Goal: Task Accomplishment & Management: Complete application form

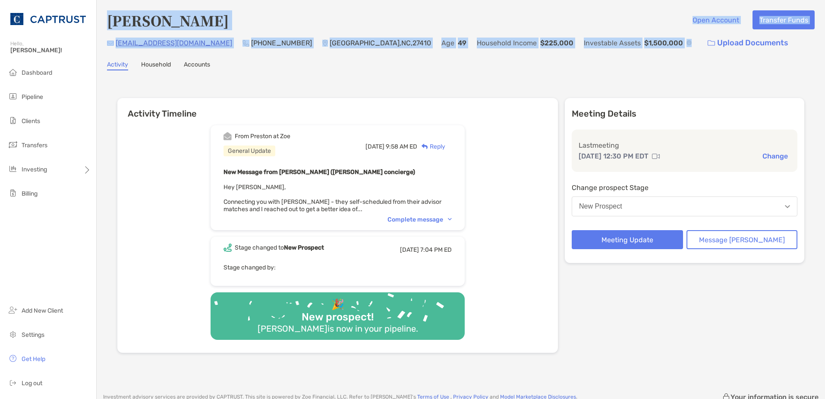
click at [622, 210] on div "New Prospect" at bounding box center [600, 206] width 43 height 8
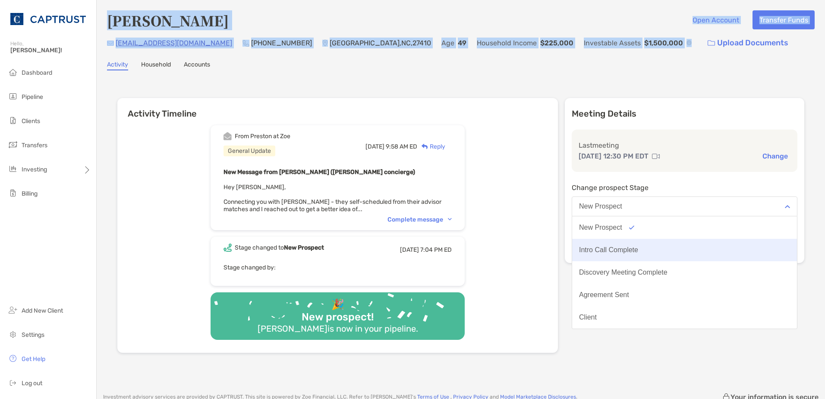
click at [638, 248] on div "Intro Call Complete" at bounding box center [608, 250] width 59 height 8
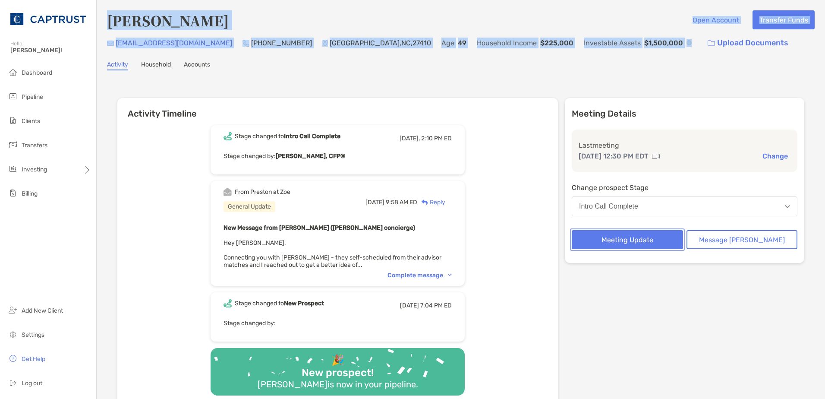
click at [654, 242] on button "Meeting Update" at bounding box center [627, 239] width 111 height 19
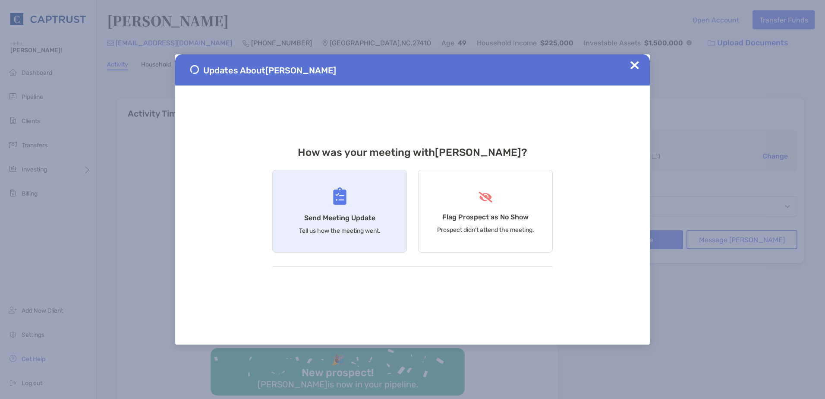
click at [356, 231] on p "Tell us how the meeting went." at bounding box center [340, 230] width 82 height 7
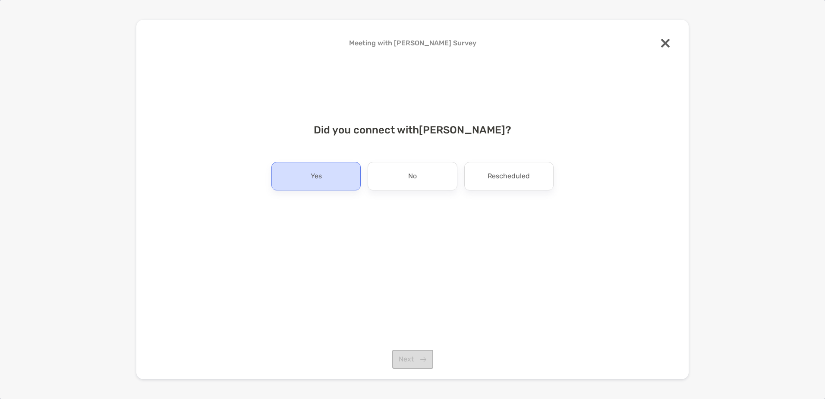
click at [334, 184] on div "Yes" at bounding box center [315, 176] width 89 height 28
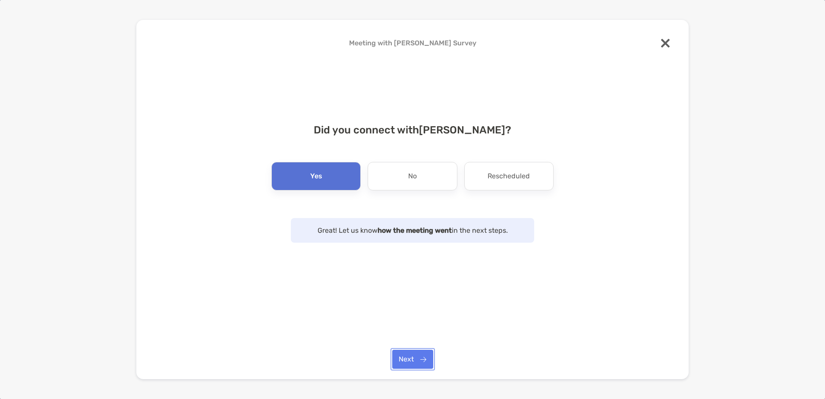
click at [419, 357] on button "Next" at bounding box center [412, 359] width 41 height 19
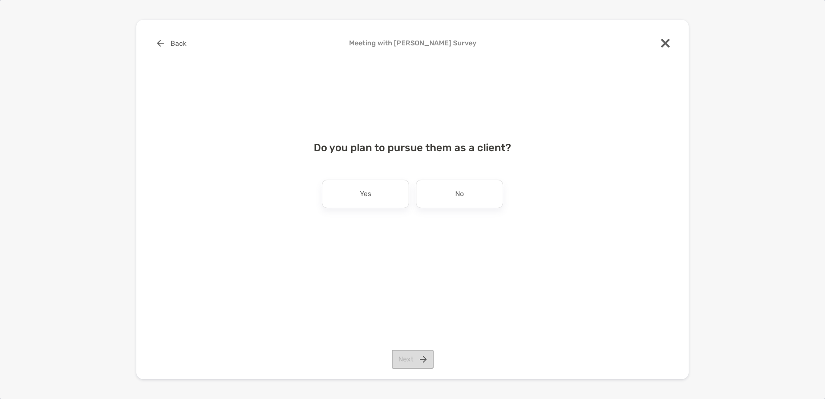
click at [386, 196] on div "Yes" at bounding box center [365, 194] width 87 height 28
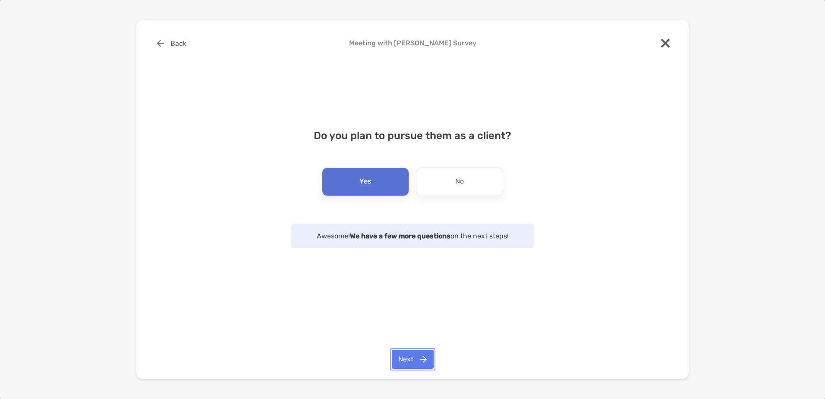
click at [422, 363] on button "Next" at bounding box center [413, 359] width 42 height 19
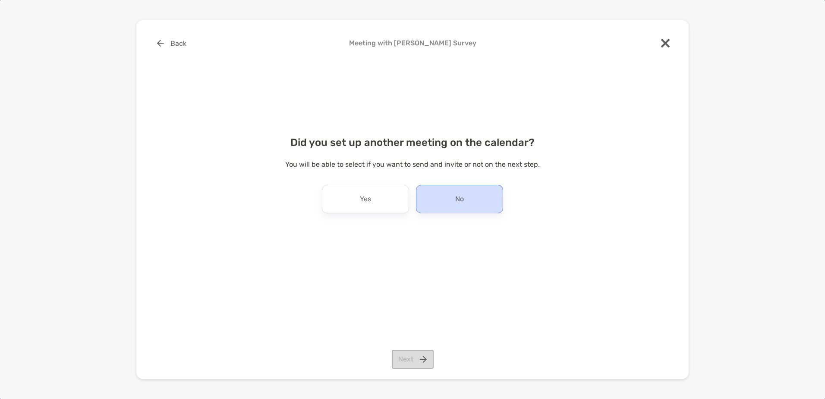
click at [464, 199] on div "No" at bounding box center [459, 199] width 87 height 28
click at [424, 363] on button "Next" at bounding box center [413, 359] width 42 height 19
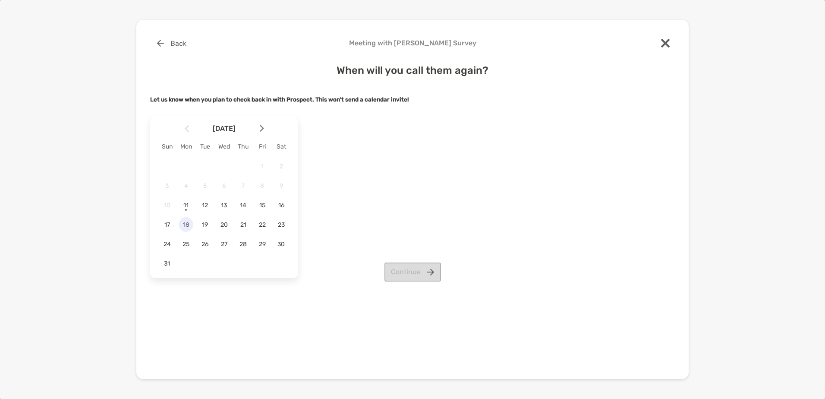
click at [187, 226] on span "18" at bounding box center [186, 224] width 15 height 7
click at [395, 270] on button "Continue" at bounding box center [413, 271] width 57 height 19
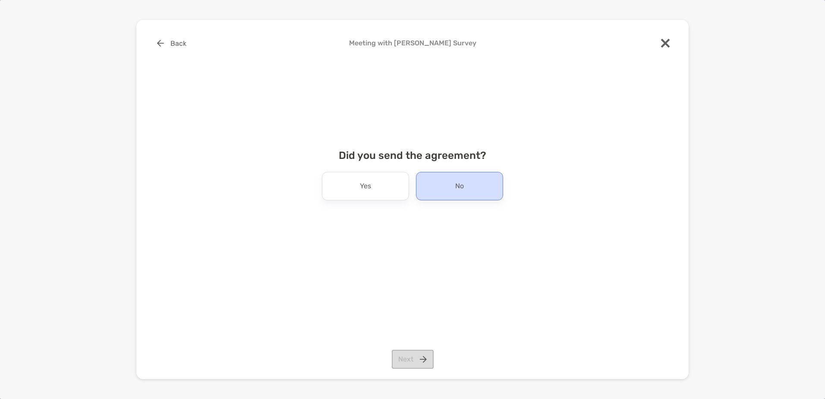
click at [444, 191] on div "No" at bounding box center [459, 186] width 87 height 28
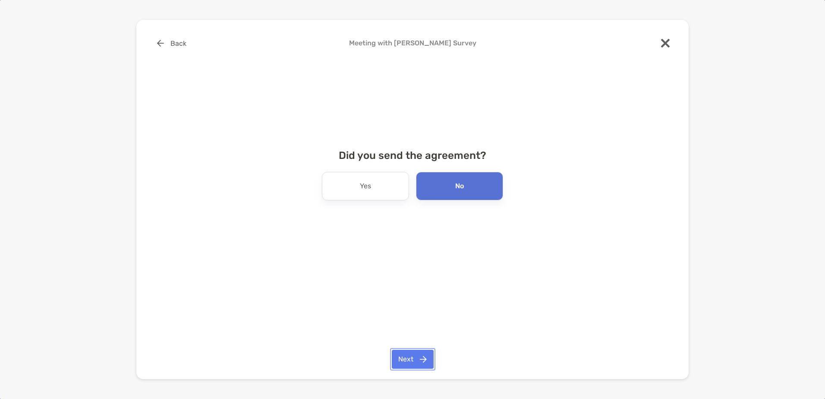
click at [413, 363] on button "Next" at bounding box center [413, 359] width 42 height 19
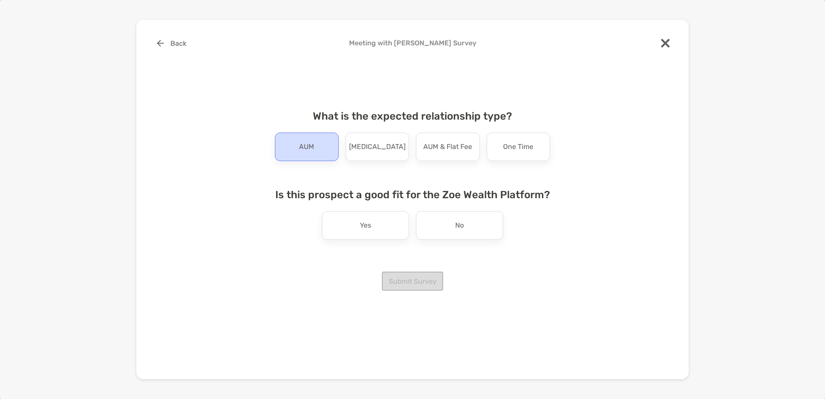
click at [310, 149] on p "AUM" at bounding box center [306, 147] width 15 height 14
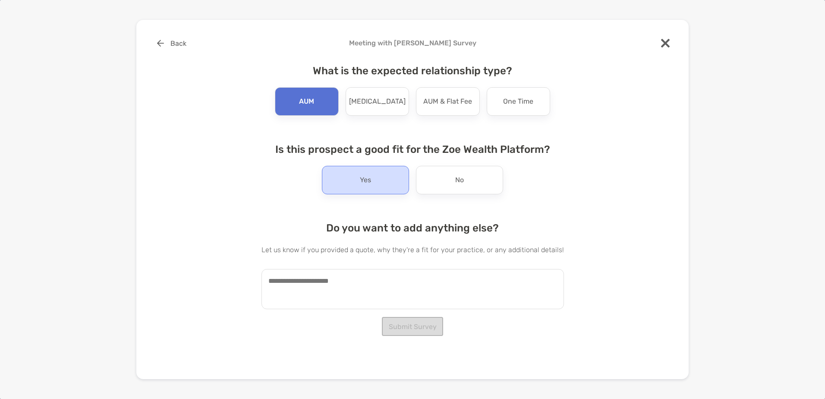
click at [355, 183] on div "Yes" at bounding box center [365, 180] width 87 height 28
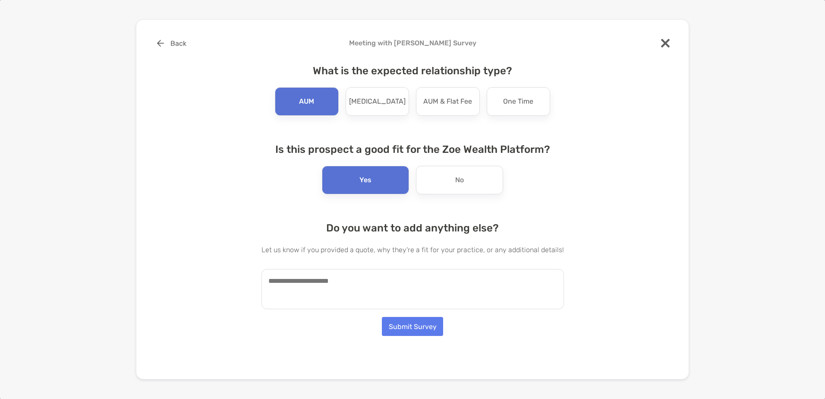
click at [438, 277] on textarea at bounding box center [413, 289] width 303 height 40
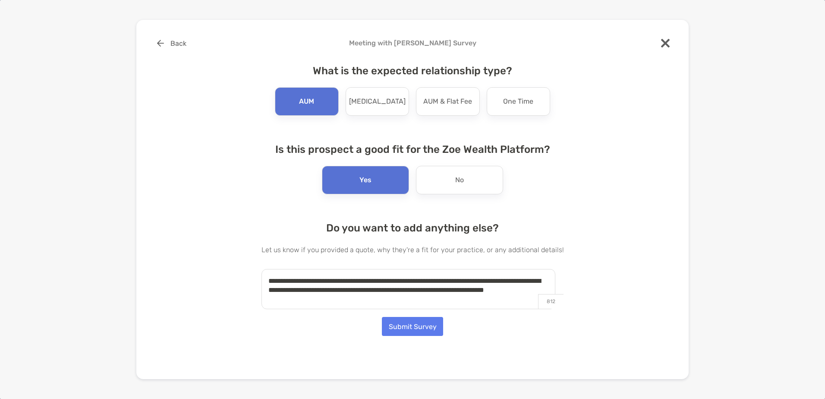
type textarea "**********"
click at [408, 331] on button "Submit Survey" at bounding box center [412, 326] width 61 height 19
